Goal: Task Accomplishment & Management: Manage account settings

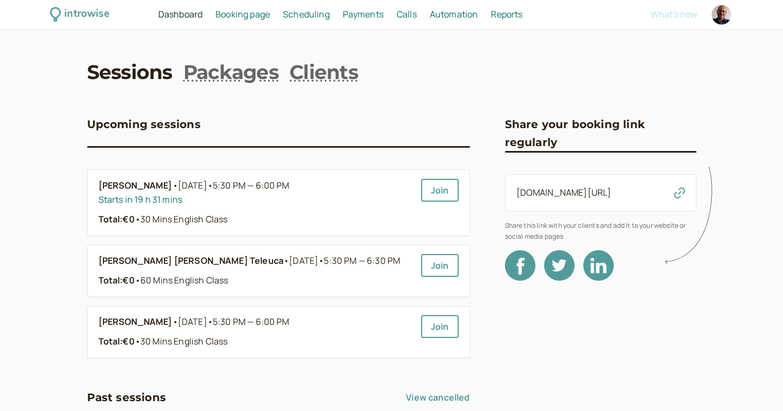
scroll to position [4, 0]
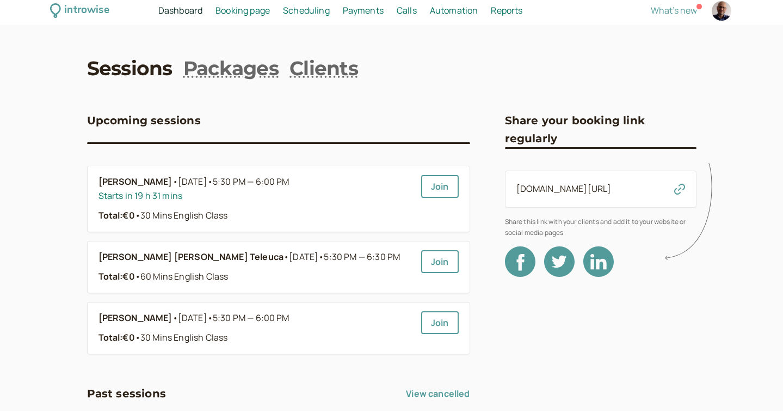
click at [290, 8] on span "Scheduling" at bounding box center [306, 10] width 47 height 12
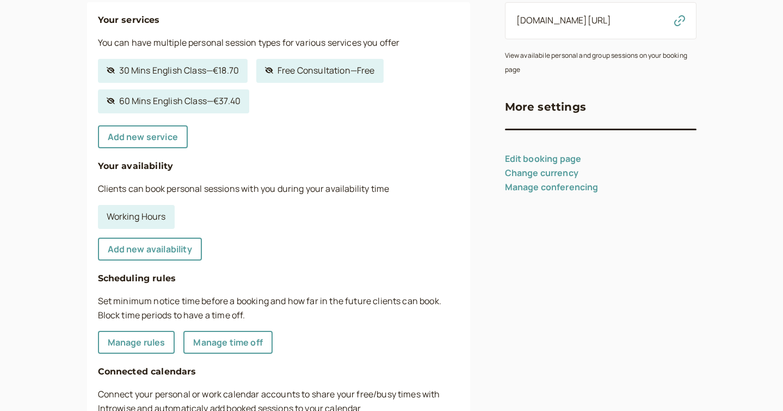
scroll to position [179, 0]
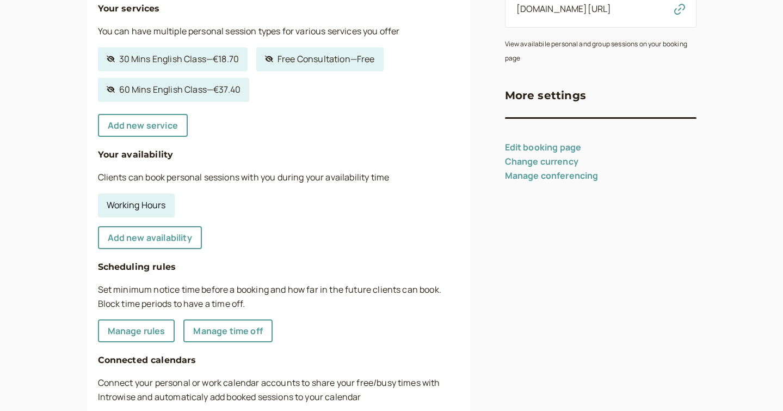
click at [152, 200] on link "Working Hours" at bounding box center [136, 205] width 77 height 24
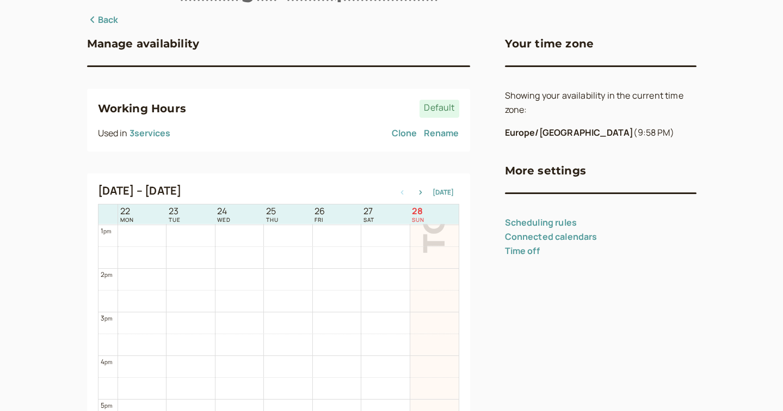
scroll to position [78, 0]
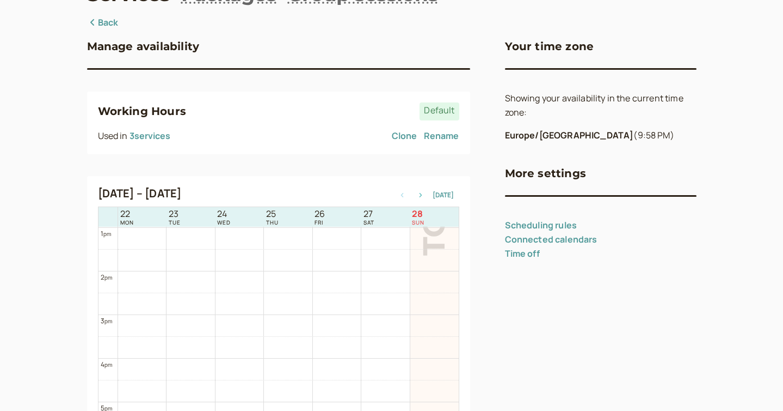
click at [425, 194] on icon "button" at bounding box center [420, 195] width 13 height 4
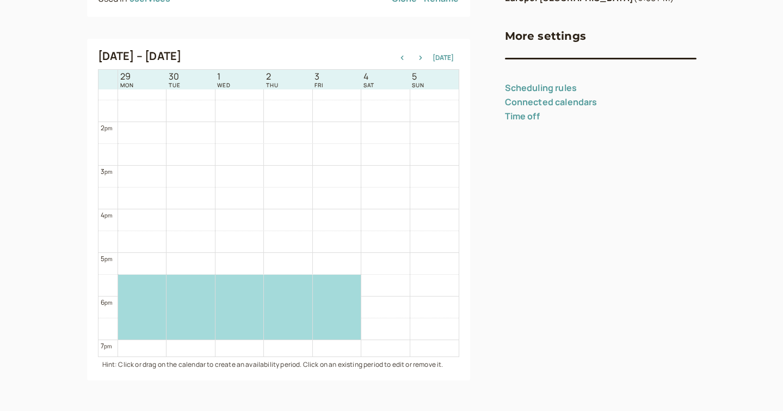
scroll to position [580, 0]
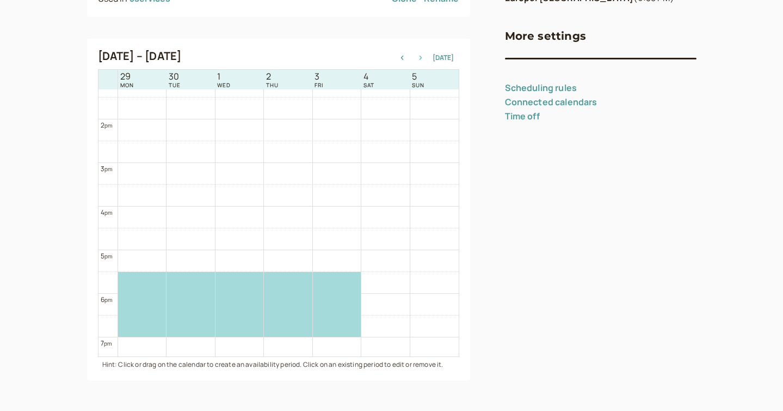
click at [420, 56] on icon "button" at bounding box center [420, 58] width 13 height 4
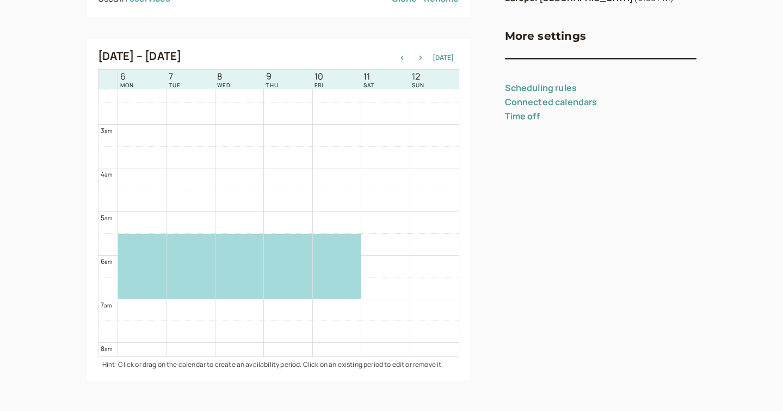
scroll to position [83, 0]
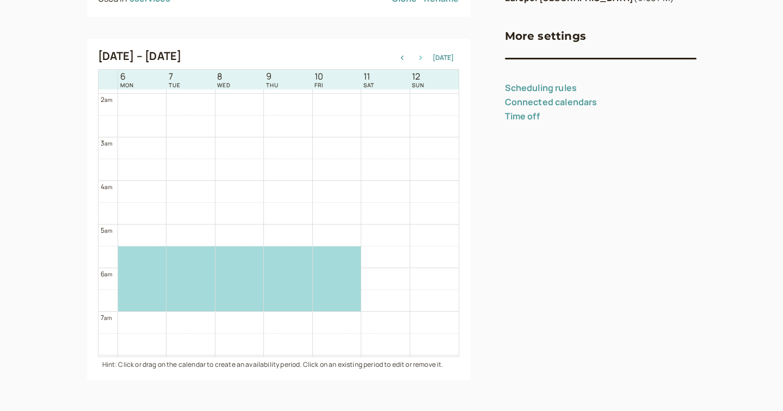
click at [420, 57] on icon "button" at bounding box center [420, 58] width 13 height 4
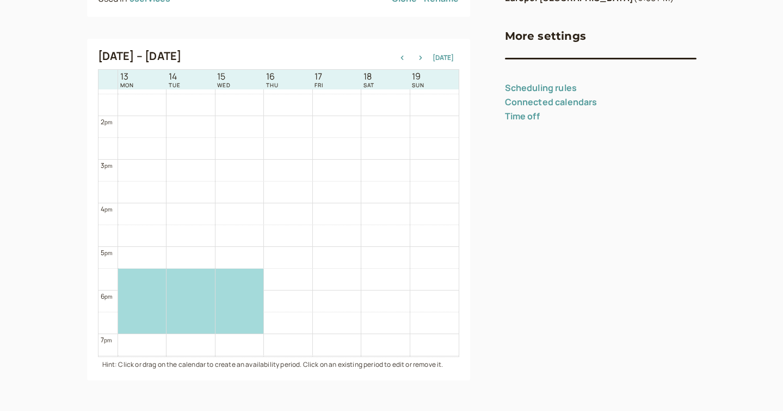
scroll to position [587, 0]
